Goal: Task Accomplishment & Management: Manage account settings

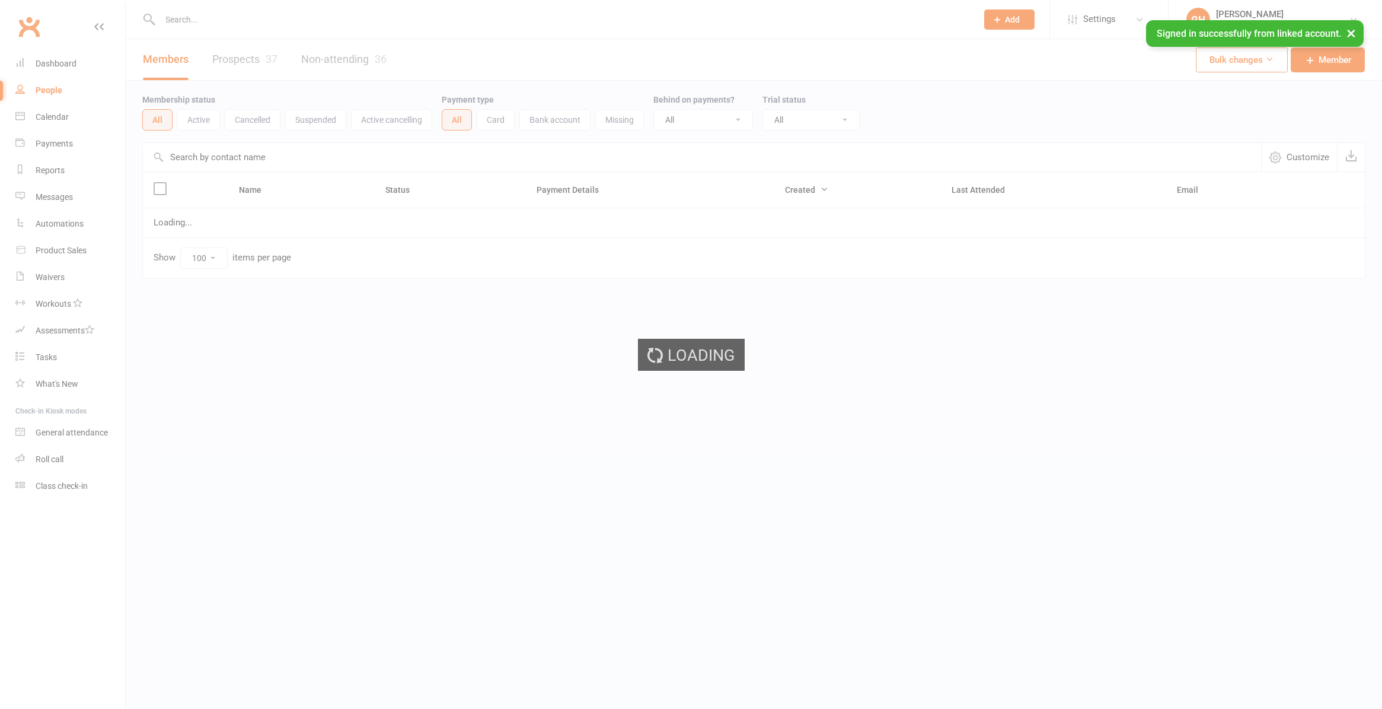
select select "100"
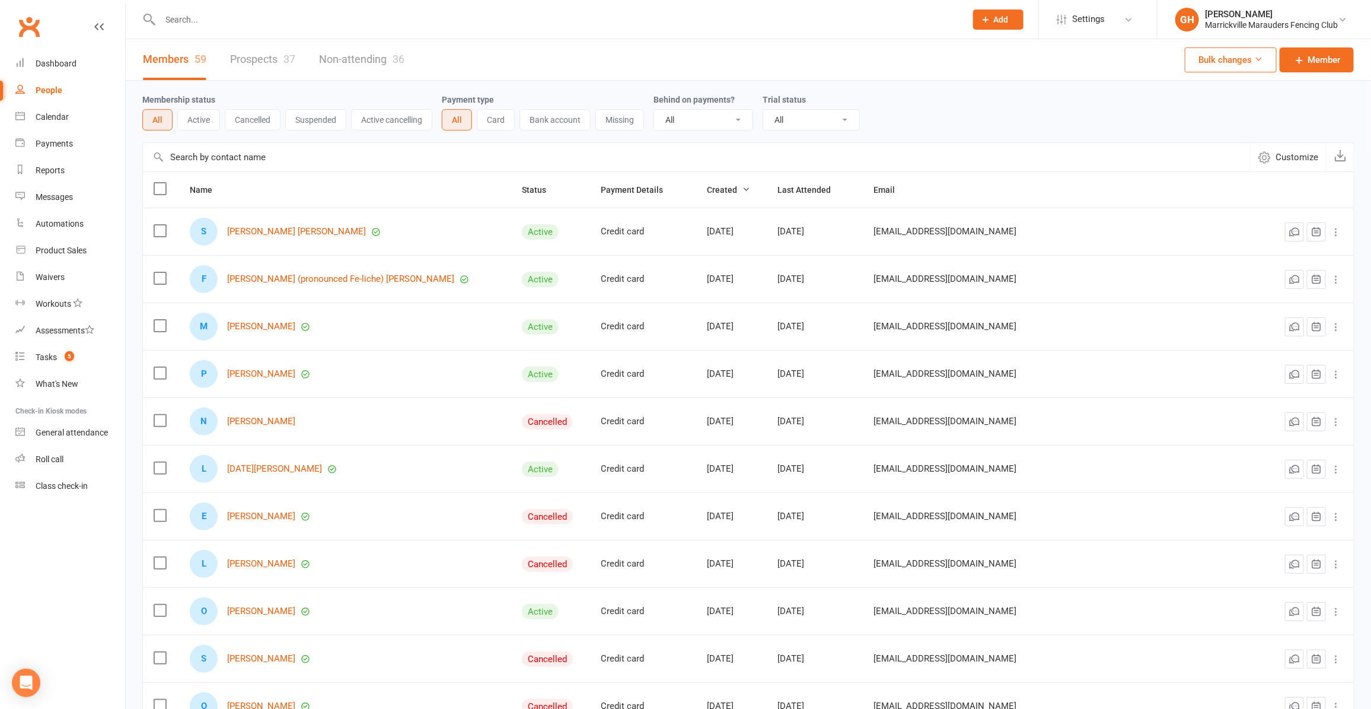
click at [356, 15] on input "text" at bounding box center [557, 19] width 801 height 17
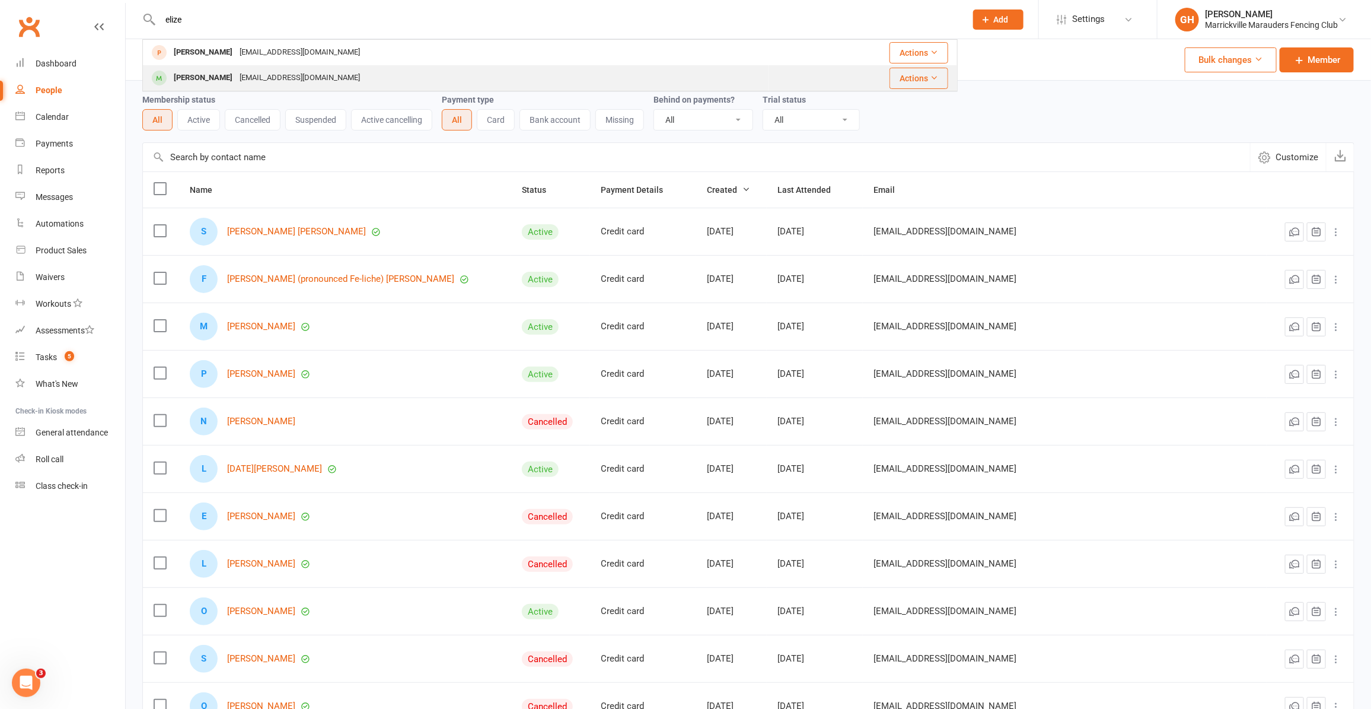
type input "elize"
click at [264, 72] on div "[EMAIL_ADDRESS][DOMAIN_NAME]" at bounding box center [299, 77] width 127 height 17
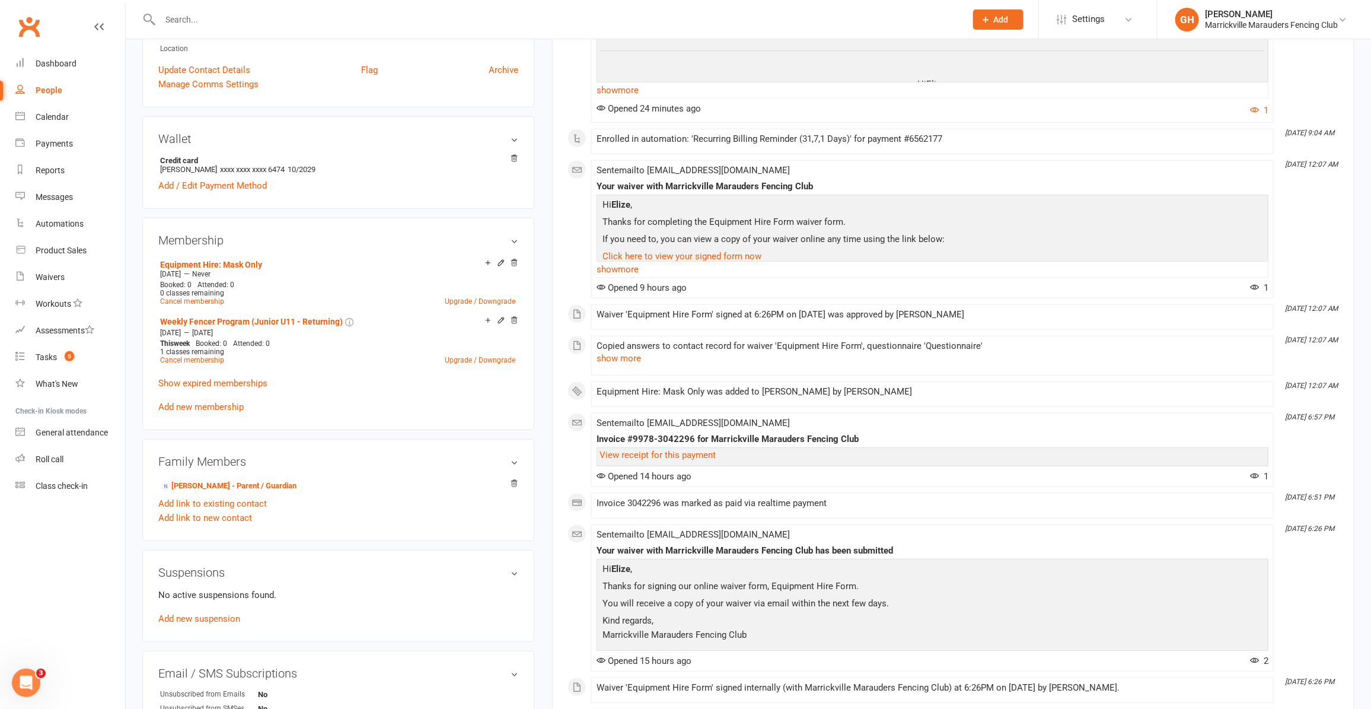
scroll to position [222, 0]
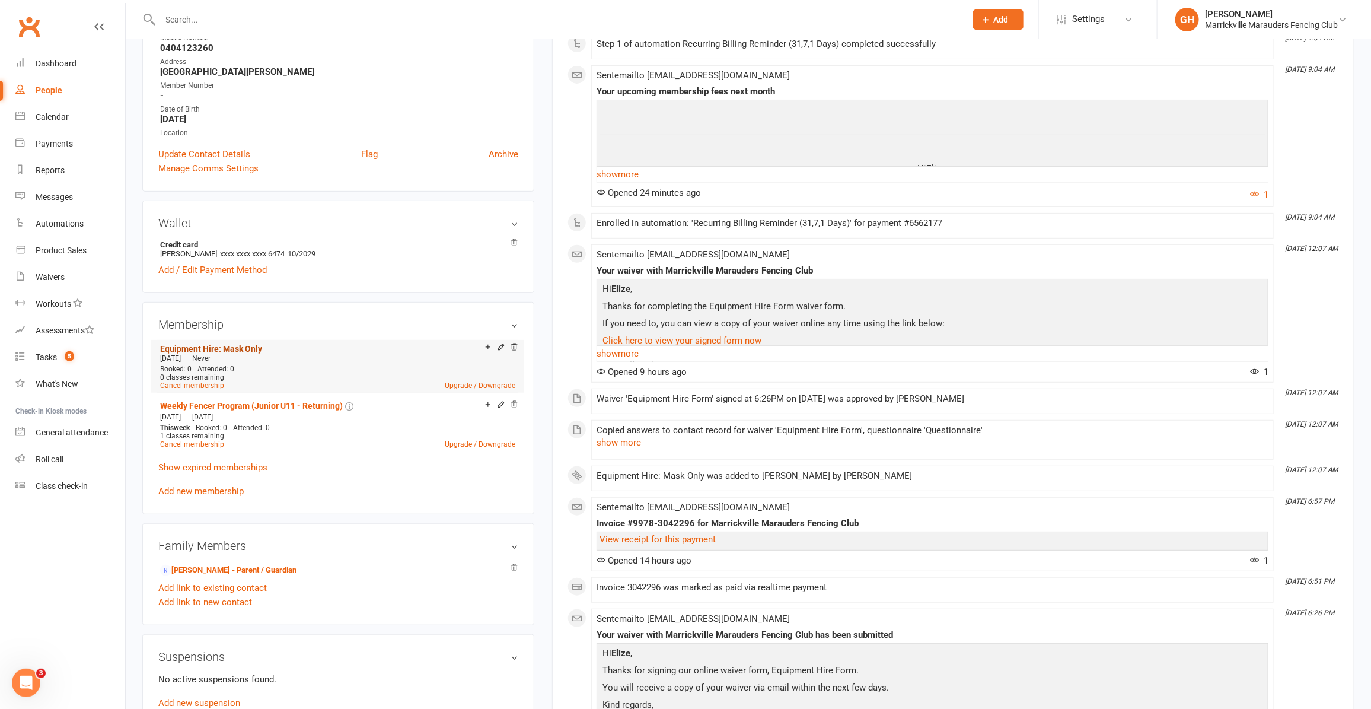
click at [248, 344] on link "Equipment Hire: Mask Only" at bounding box center [211, 348] width 102 height 9
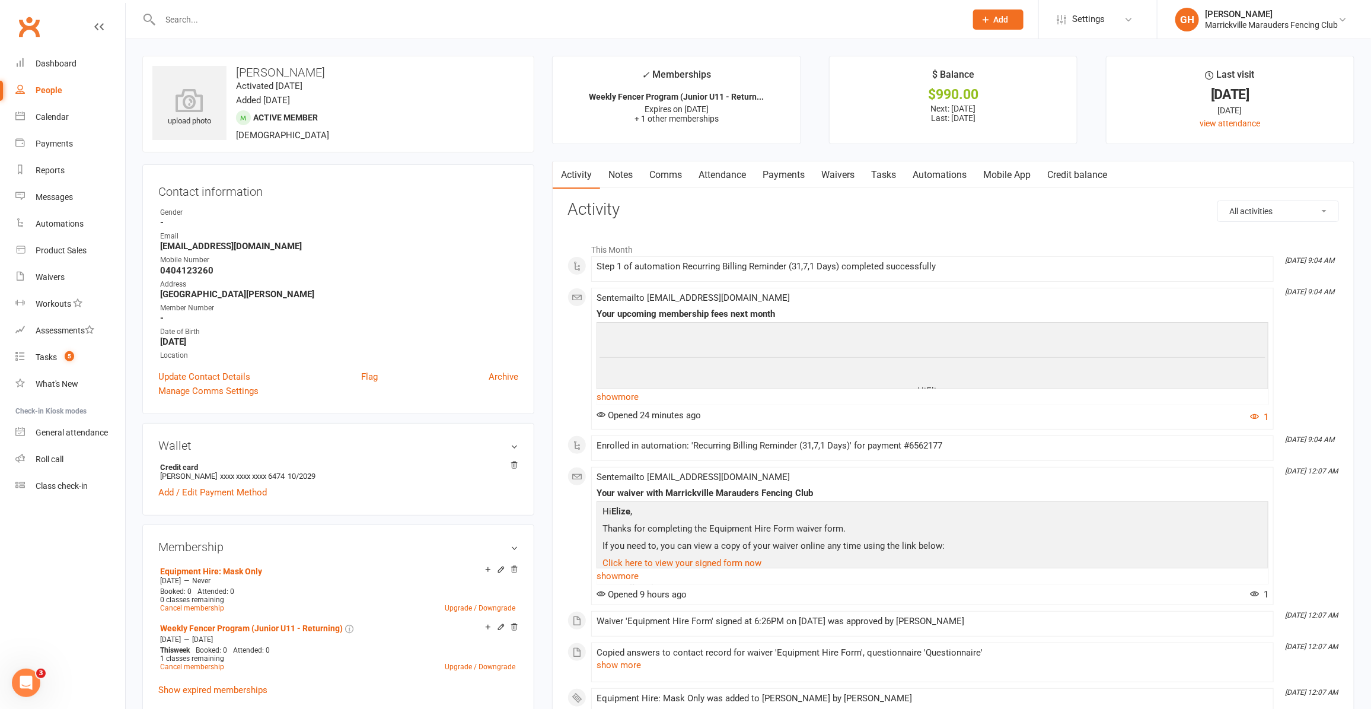
click at [848, 181] on link "Waivers" at bounding box center [838, 174] width 50 height 27
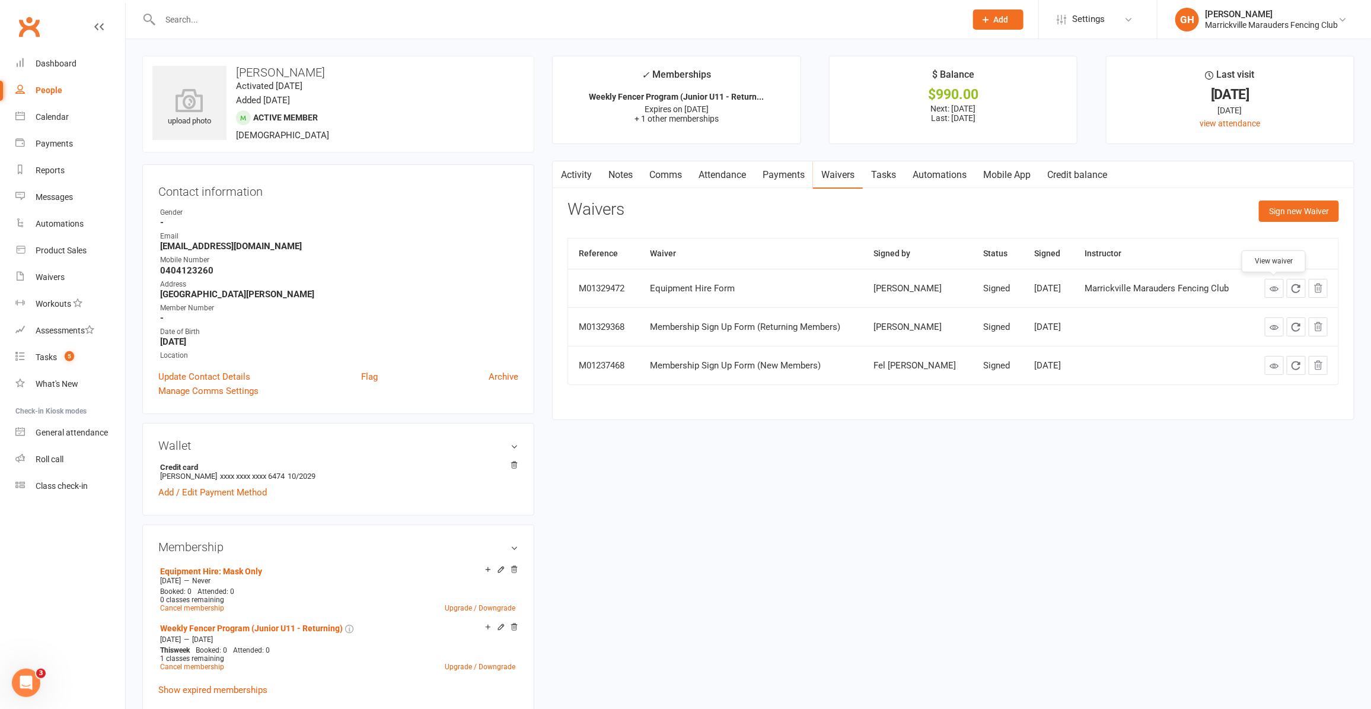
click at [1272, 289] on icon at bounding box center [1273, 288] width 9 height 9
click at [773, 181] on link "Payments" at bounding box center [783, 174] width 59 height 27
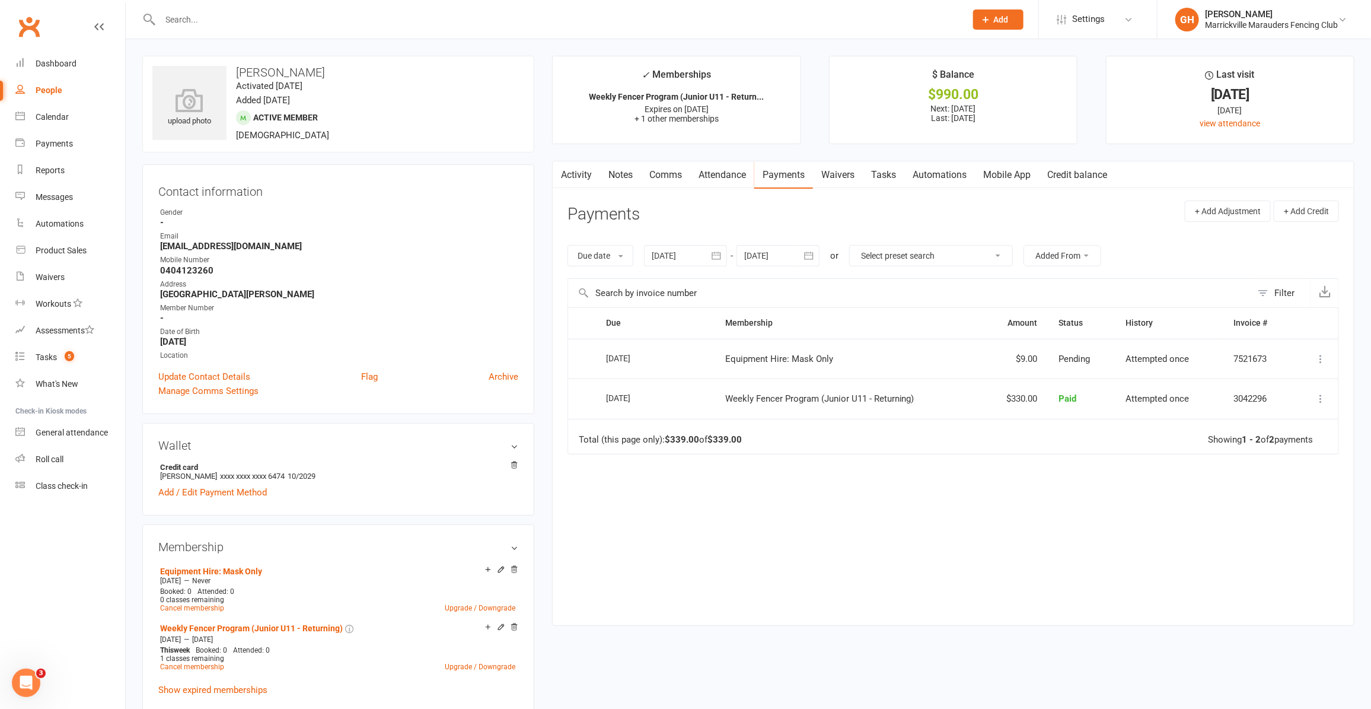
click at [1324, 359] on icon at bounding box center [1320, 359] width 12 height 12
click at [1191, 243] on div "Due date Due date Date paid Date failed Date settled [DATE] [DATE] Sun Mon Tue …" at bounding box center [952, 255] width 771 height 45
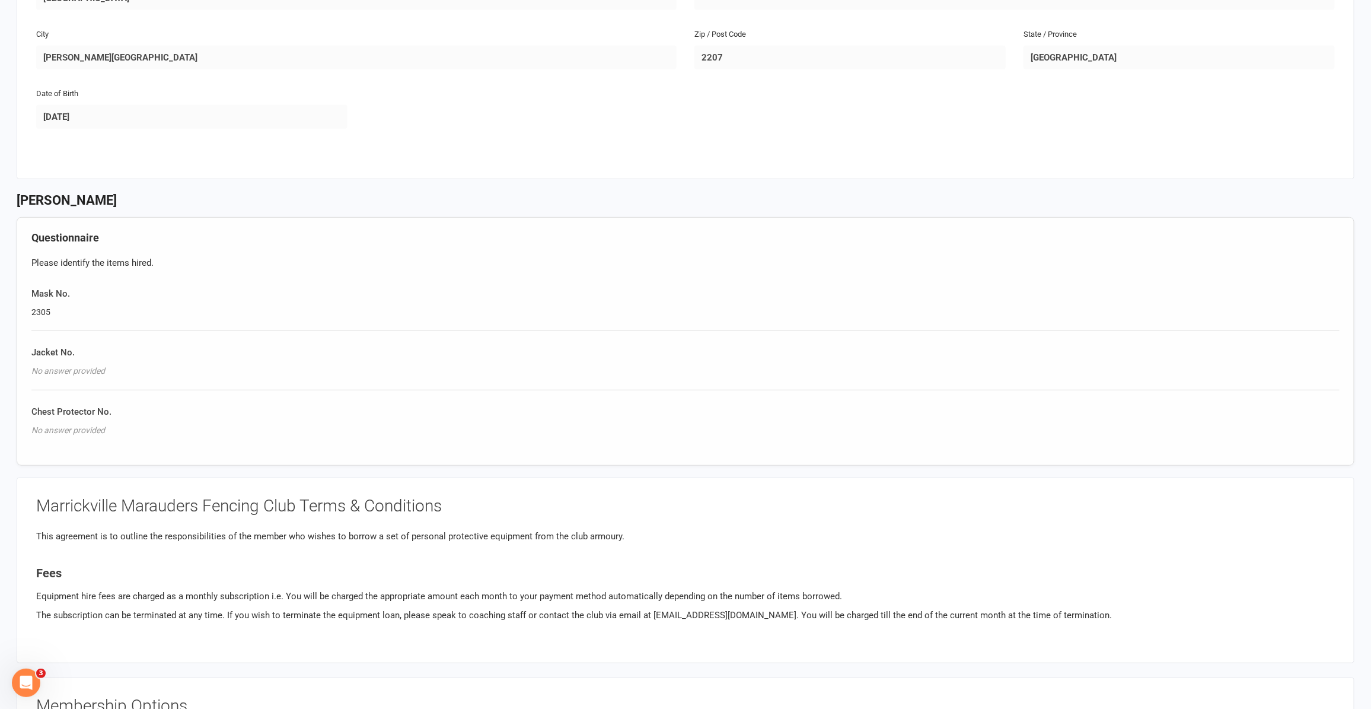
scroll to position [445, 0]
